Goal: Information Seeking & Learning: Find specific fact

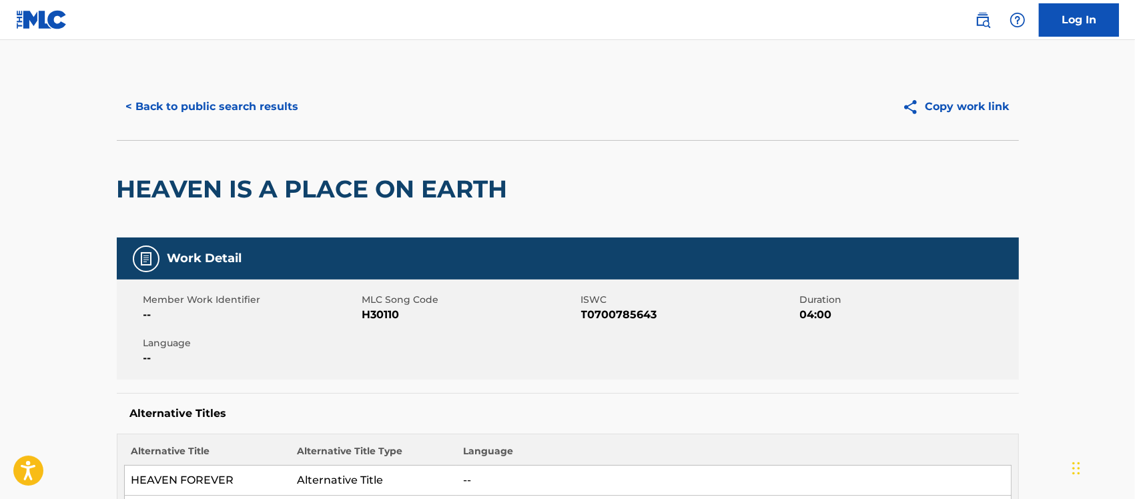
scroll to position [227, 0]
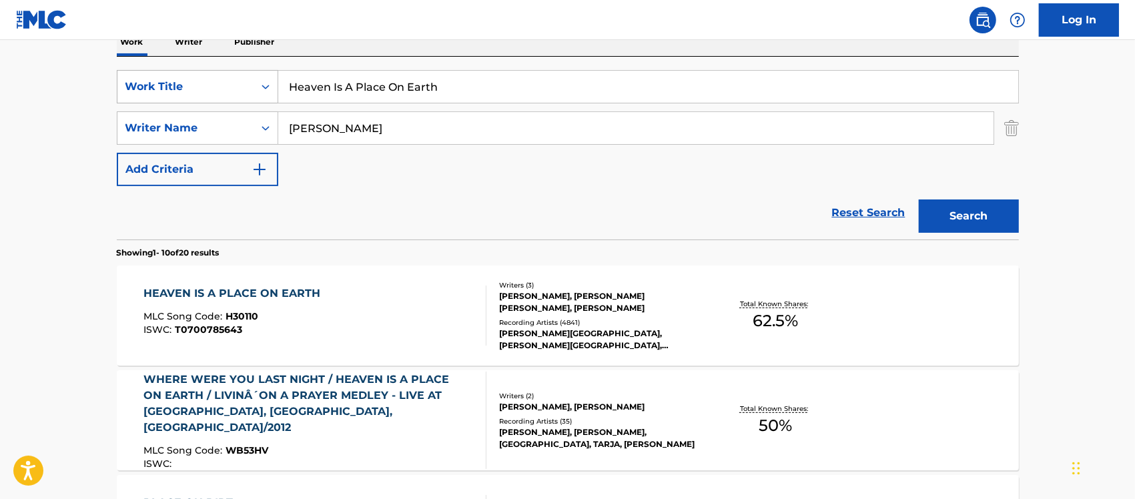
drag, startPoint x: 368, startPoint y: 87, endPoint x: 212, endPoint y: 93, distance: 155.6
click at [222, 88] on div "SearchWithCriteria6cf5ab3e-1a3d-4f3a-a749-f7a4efa9208b Work Title Heaven Is A P…" at bounding box center [568, 86] width 902 height 33
paste input "My Girl"
type input "My Girl"
drag, startPoint x: 394, startPoint y: 124, endPoint x: 174, endPoint y: 123, distance: 220.9
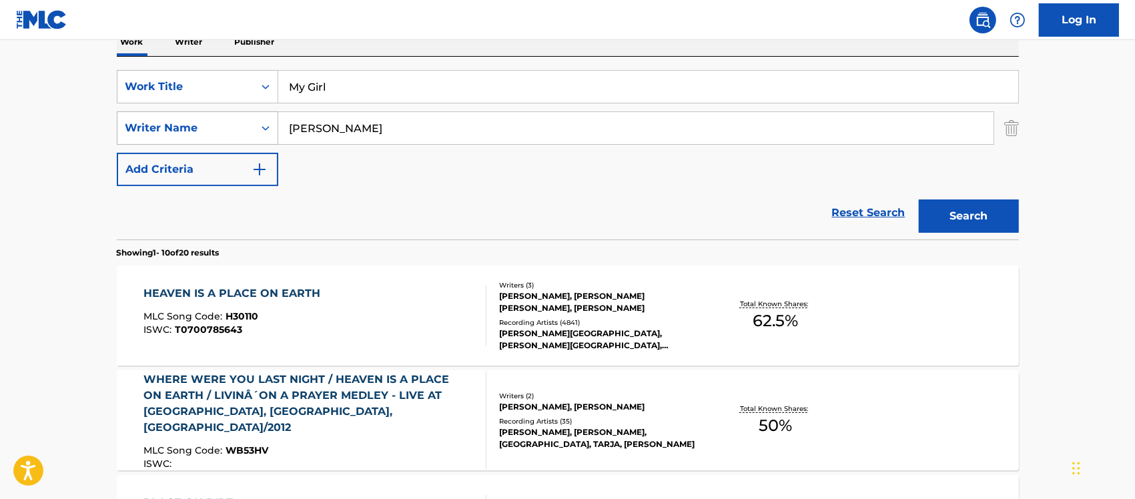
click at [171, 123] on div "SearchWithCriteria3bdc1c68-9718-46d0-90c9-ca65668b3eb7 Writer Name [PERSON_NAME]" at bounding box center [568, 127] width 902 height 33
paste input "[PERSON_NAME]"
type input "[PERSON_NAME]"
click at [958, 209] on button "Search" at bounding box center [969, 216] width 100 height 33
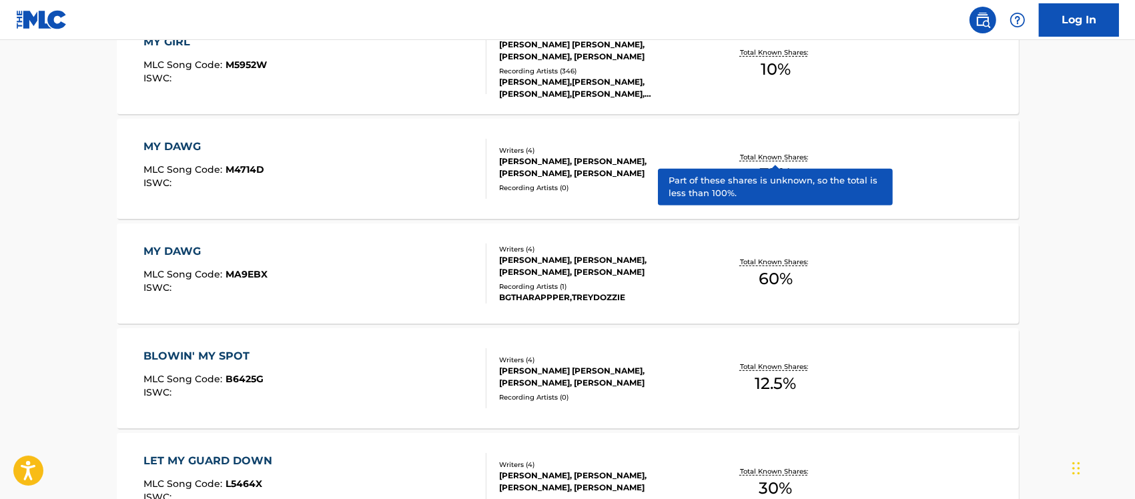
scroll to position [228, 0]
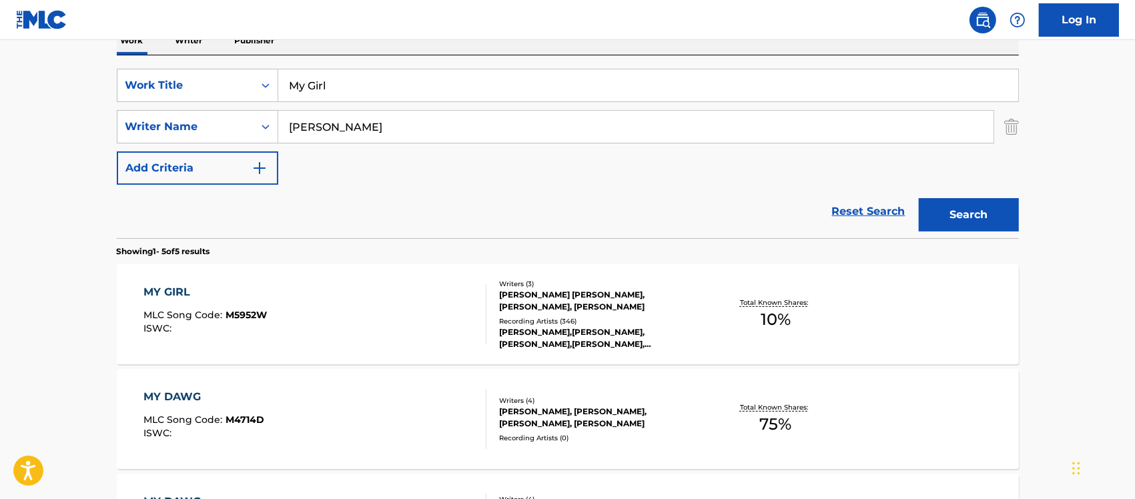
click at [729, 284] on div "MY GIRL MLC Song Code : M5952W ISWC : Writers ( 3 ) [PERSON_NAME] [PERSON_NAME]…" at bounding box center [568, 314] width 902 height 100
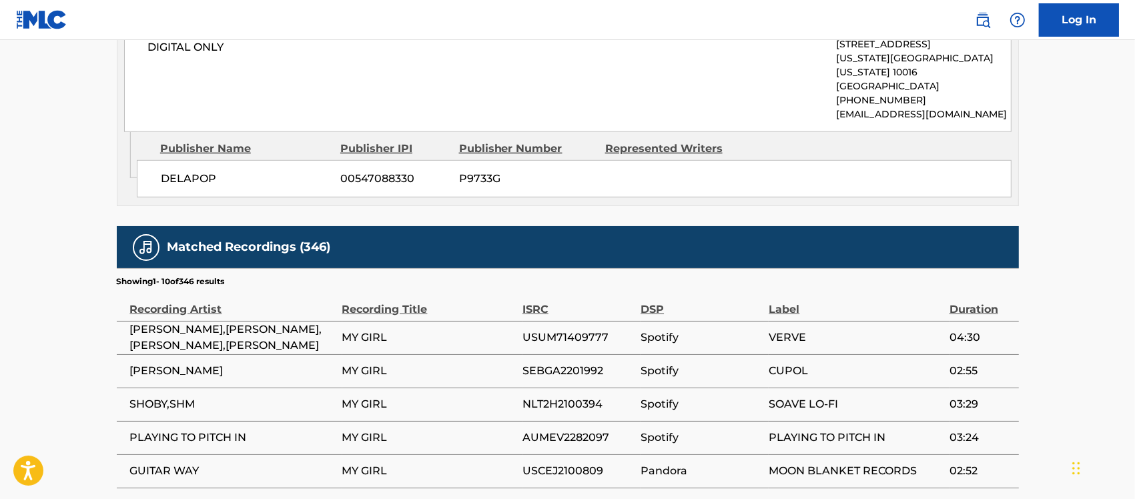
scroll to position [1001, 0]
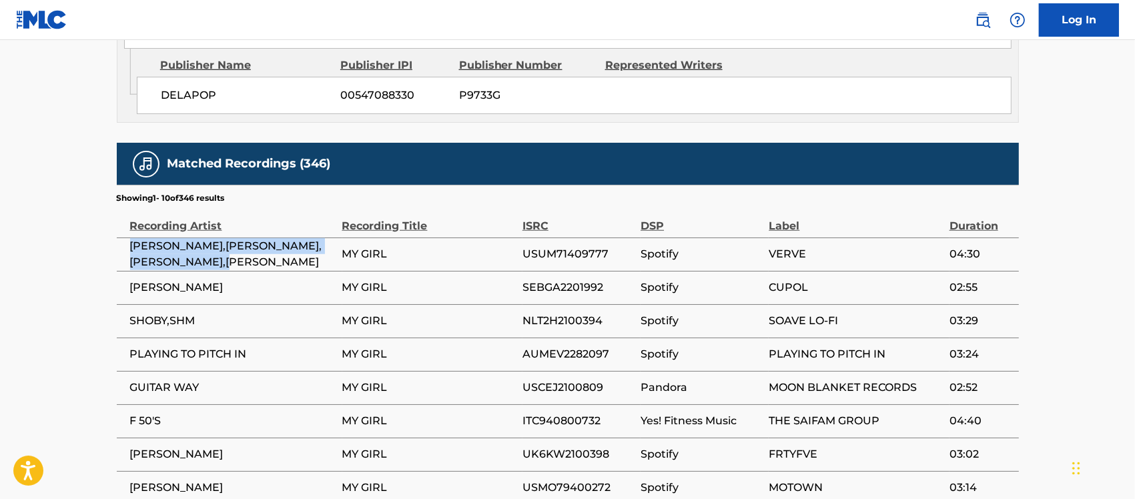
drag, startPoint x: 128, startPoint y: 219, endPoint x: 252, endPoint y: 237, distance: 124.8
click at [252, 238] on td "[PERSON_NAME],[PERSON_NAME],[PERSON_NAME],[PERSON_NAME]" at bounding box center [230, 254] width 226 height 33
copy span "[PERSON_NAME],[PERSON_NAME],[PERSON_NAME],[PERSON_NAME]"
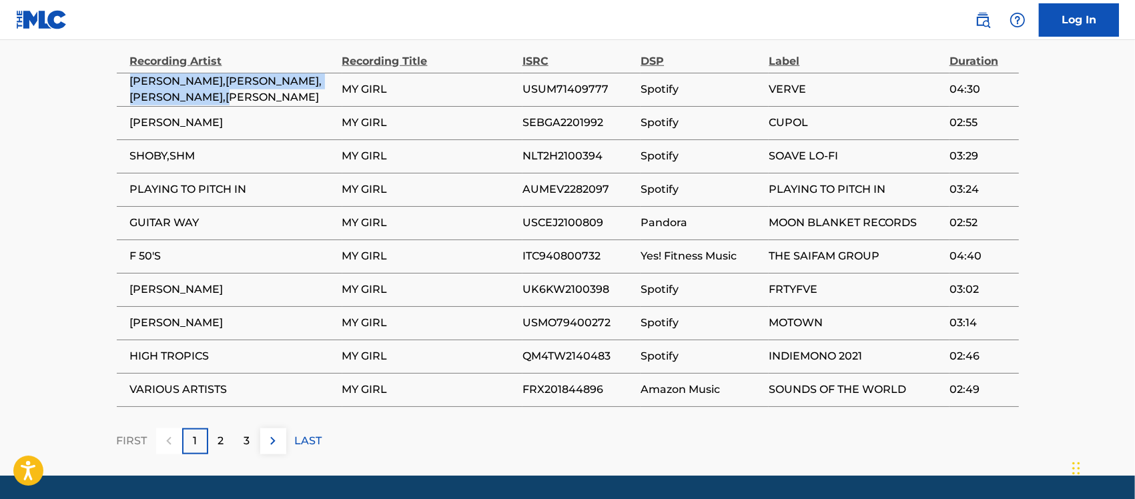
scroll to position [1168, 0]
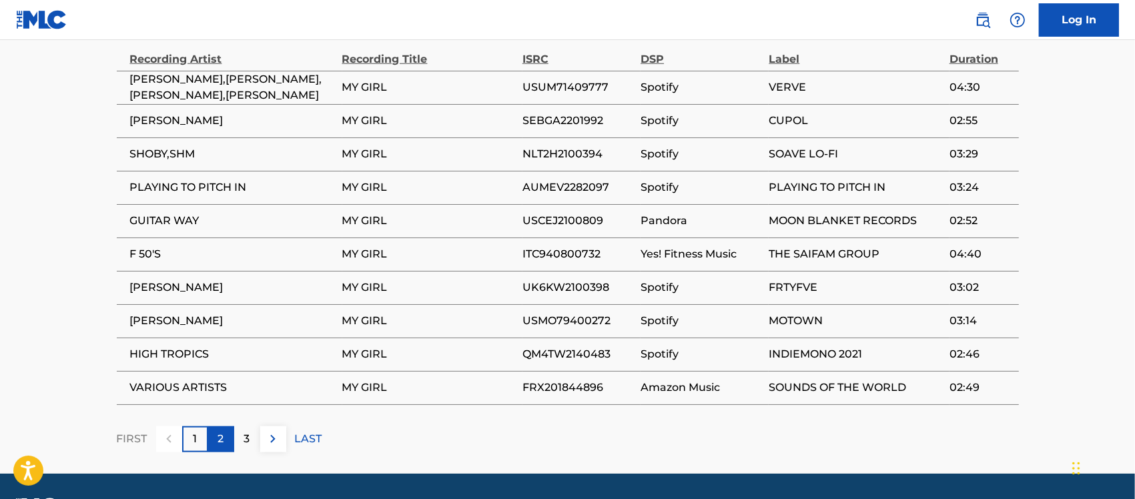
click at [216, 426] on div "2" at bounding box center [221, 439] width 26 height 26
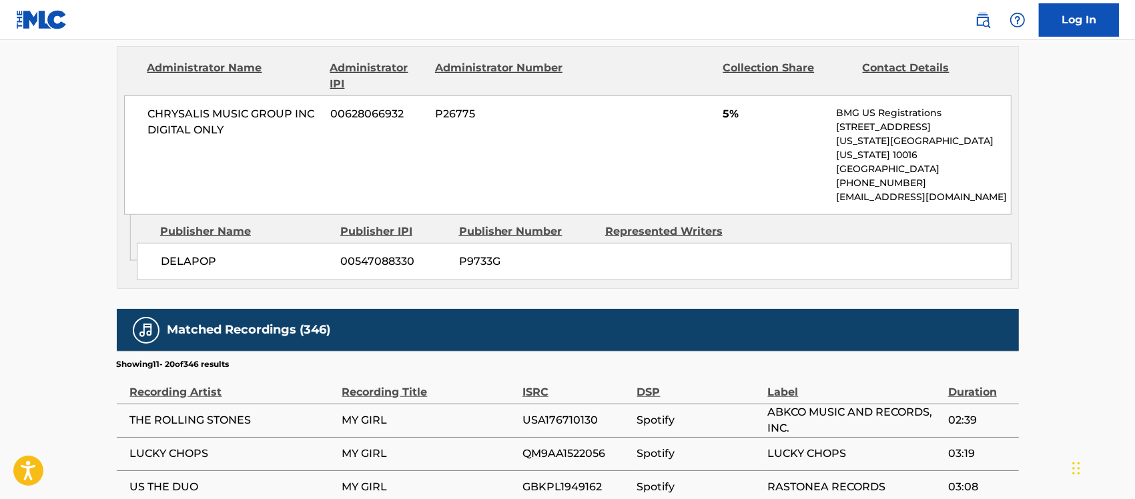
scroll to position [834, 0]
